Goal: Task Accomplishment & Management: Manage account settings

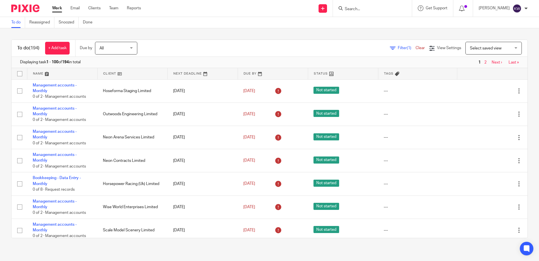
scroll to position [395, 0]
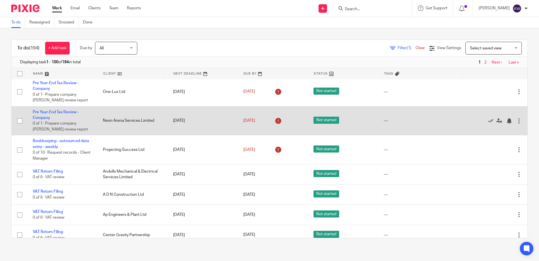
scroll to position [254, 0]
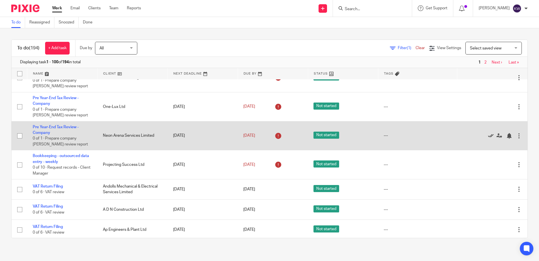
click at [488, 137] on icon at bounding box center [491, 136] width 6 height 6
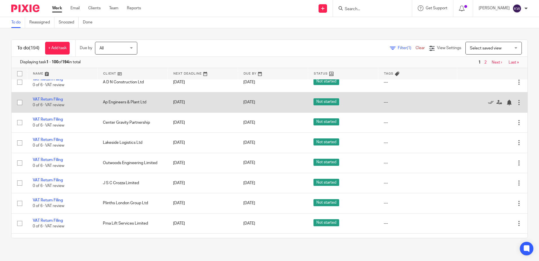
scroll to position [367, 0]
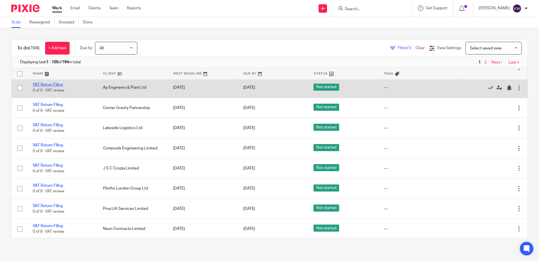
click at [53, 85] on link "VAT Return Filing" at bounding box center [48, 85] width 30 height 4
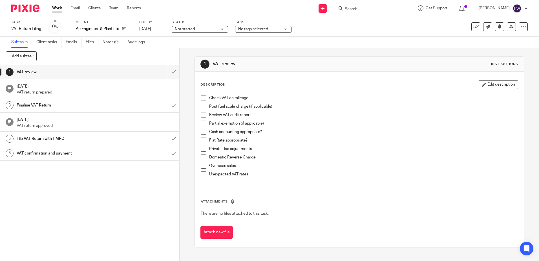
click at [250, 33] on div "Tags No tags selected In progress In review (client) In review (client manager)…" at bounding box center [263, 27] width 56 height 14
click at [251, 28] on span "No tags selected" at bounding box center [253, 29] width 30 height 4
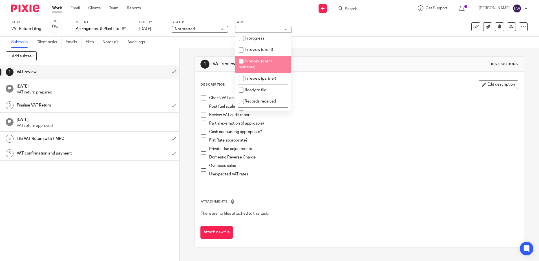
click at [261, 51] on span "In review (client)" at bounding box center [259, 50] width 28 height 4
checkbox input "true"
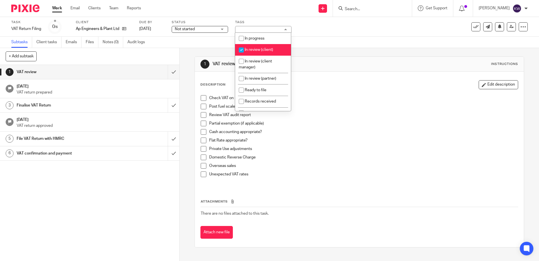
click at [55, 7] on link "Work" at bounding box center [57, 8] width 10 height 6
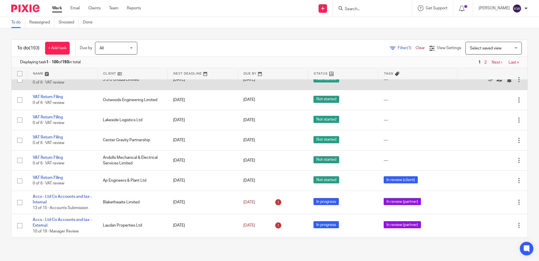
scroll to position [423, 0]
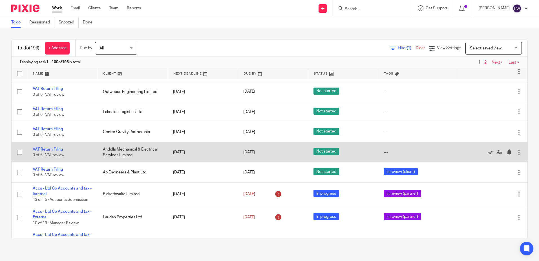
click at [132, 154] on td "Andolls Mechanical & Electrical Services Limited" at bounding box center [132, 152] width 70 height 20
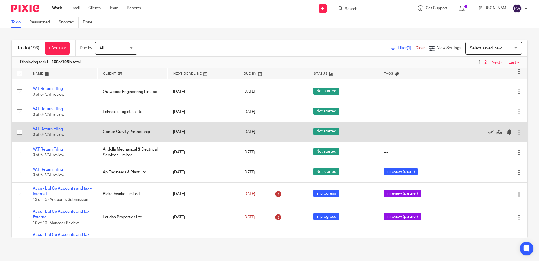
click at [135, 129] on td "Center Gravity Partnership" at bounding box center [132, 132] width 70 height 20
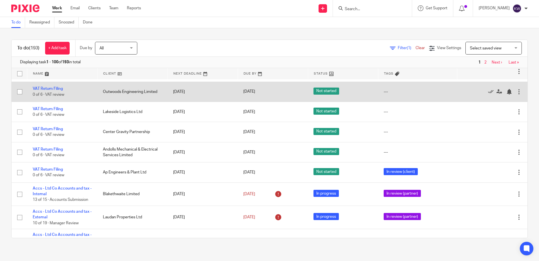
click at [132, 100] on td "Outwoods Engineering Limited" at bounding box center [132, 92] width 70 height 20
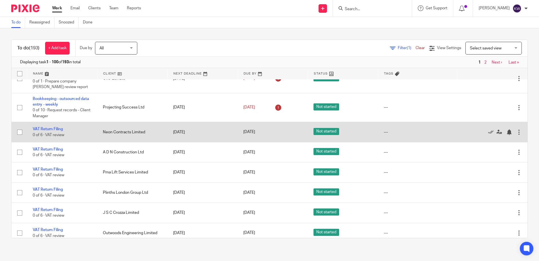
scroll to position [310, 0]
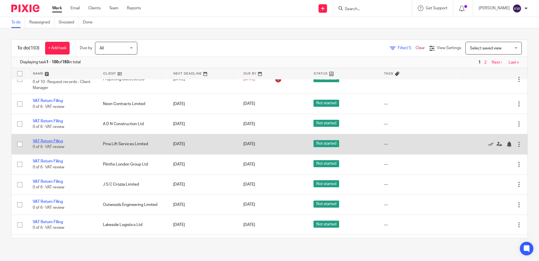
click at [54, 142] on link "VAT Return Filing" at bounding box center [48, 141] width 30 height 4
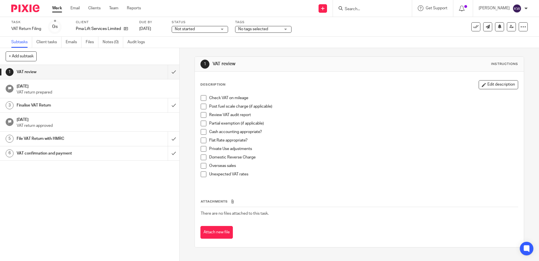
drag, startPoint x: 236, startPoint y: 35, endPoint x: 251, endPoint y: 28, distance: 16.8
click at [236, 34] on div "Task VAT Return Filing Save VAT Return Filing 0 /6 Client Pma Lift Services Lim…" at bounding box center [269, 27] width 539 height 20
click at [251, 28] on span "No tags selected" at bounding box center [253, 29] width 30 height 4
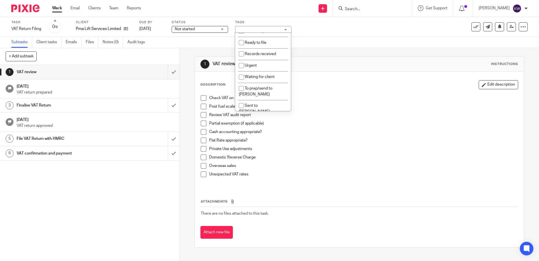
scroll to position [48, 0]
click at [271, 78] on span "Waiting for client" at bounding box center [260, 76] width 30 height 4
checkbox input "true"
click at [52, 6] on link "Work" at bounding box center [57, 8] width 10 height 6
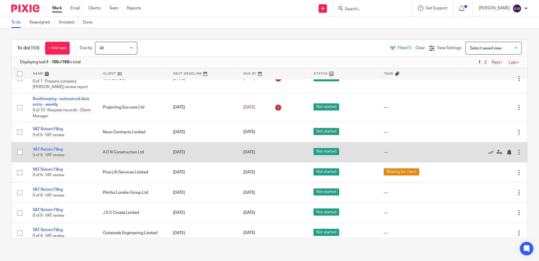
scroll to position [310, 0]
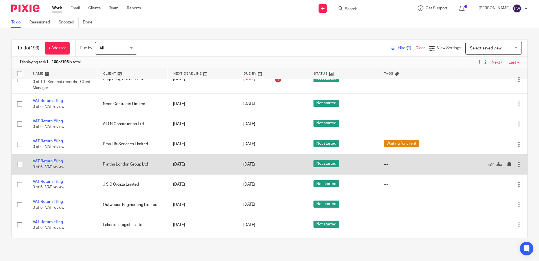
click at [41, 162] on link "VAT Return Filing" at bounding box center [48, 161] width 30 height 4
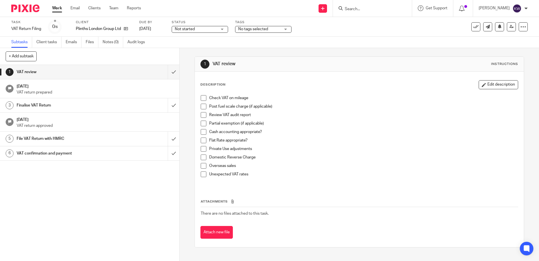
drag, startPoint x: 259, startPoint y: 27, endPoint x: 258, endPoint y: 32, distance: 5.1
click at [259, 27] on span "No tags selected" at bounding box center [253, 29] width 30 height 4
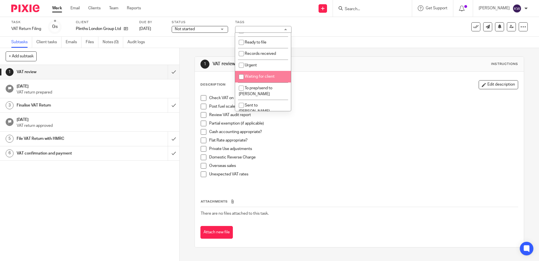
scroll to position [48, 0]
click at [270, 77] on span "Waiting for client" at bounding box center [260, 76] width 30 height 4
checkbox input "true"
click at [55, 8] on link "Work" at bounding box center [57, 8] width 10 height 6
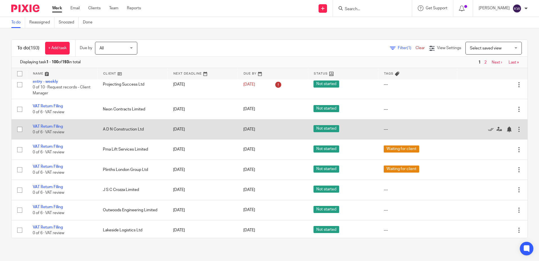
scroll to position [310, 0]
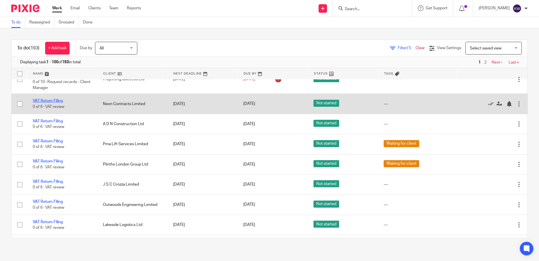
click at [40, 100] on link "VAT Return Filing" at bounding box center [48, 101] width 30 height 4
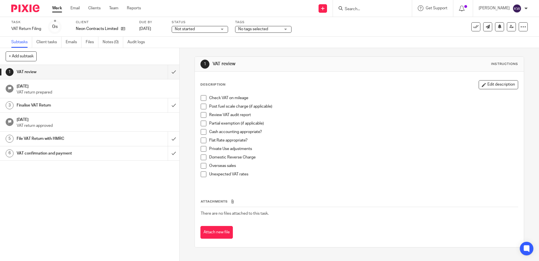
click at [260, 23] on label "Tags" at bounding box center [263, 22] width 56 height 5
click at [260, 27] on span "No tags selected" at bounding box center [259, 29] width 42 height 6
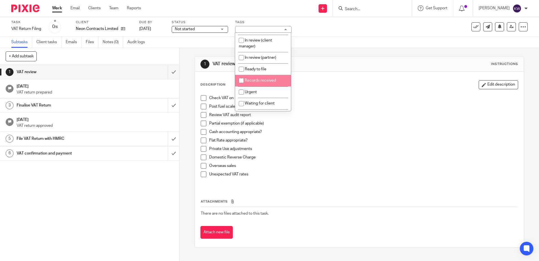
scroll to position [48, 0]
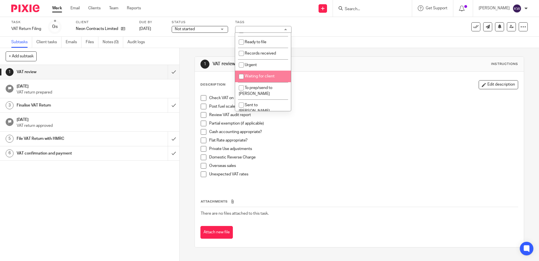
click at [262, 78] on li "Waiting for client" at bounding box center [263, 77] width 56 height 12
checkbox input "true"
click at [56, 10] on link "Work" at bounding box center [57, 8] width 10 height 6
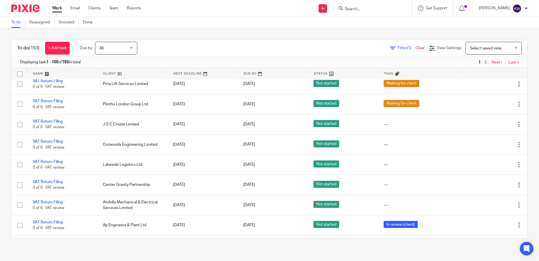
scroll to position [395, 0]
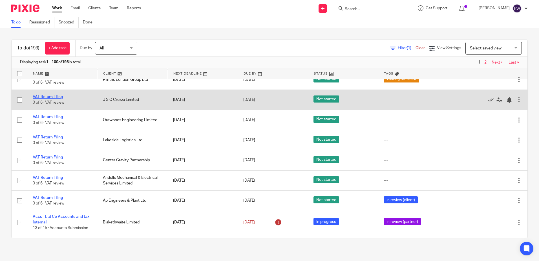
click at [49, 97] on link "VAT Return Filing" at bounding box center [48, 97] width 30 height 4
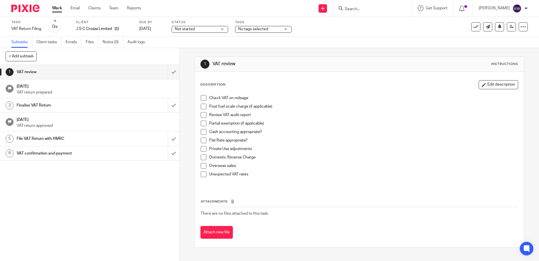
click at [213, 32] on span "Not started" at bounding box center [196, 29] width 42 height 6
click at [263, 30] on span "No tags selected" at bounding box center [253, 29] width 30 height 4
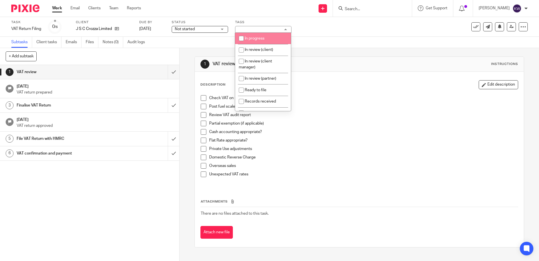
click at [260, 44] on li "In review (client)" at bounding box center [263, 50] width 56 height 12
checkbox input "true"
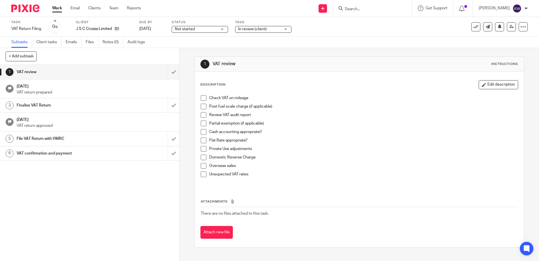
click at [63, 7] on ul "Work Email Clients Team Reports" at bounding box center [100, 8] width 97 height 6
click at [54, 8] on link "Work" at bounding box center [57, 8] width 10 height 6
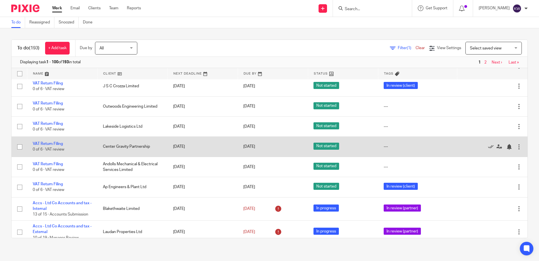
scroll to position [395, 0]
